Goal: Task Accomplishment & Management: Manage account settings

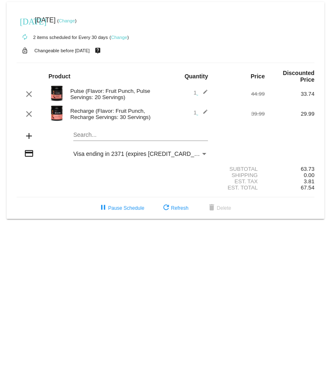
click at [75, 20] on link "Change" at bounding box center [67, 20] width 16 height 5
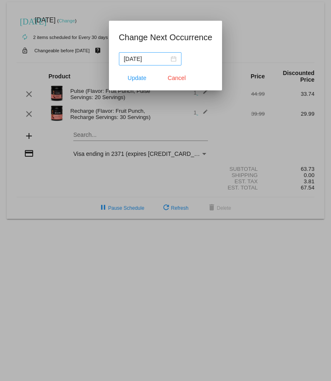
click at [177, 58] on nz-date-picker "[DATE]" at bounding box center [150, 58] width 63 height 13
click at [218, 76] on mat-dialog-container "Change Next Occurrence [DATE] Update Cancel" at bounding box center [166, 56] width 114 height 70
click at [176, 59] on nz-date-picker "[DATE]" at bounding box center [150, 58] width 63 height 13
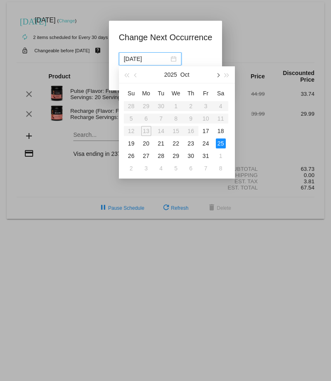
click at [217, 75] on span "button" at bounding box center [218, 75] width 4 height 4
click at [207, 131] on div "14" at bounding box center [206, 131] width 10 height 10
type input "[DATE]"
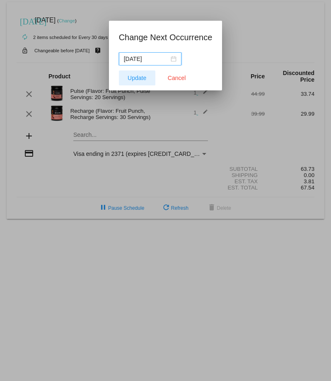
click at [137, 73] on button "Update" at bounding box center [137, 78] width 36 height 15
